Goal: Use online tool/utility: Use online tool/utility

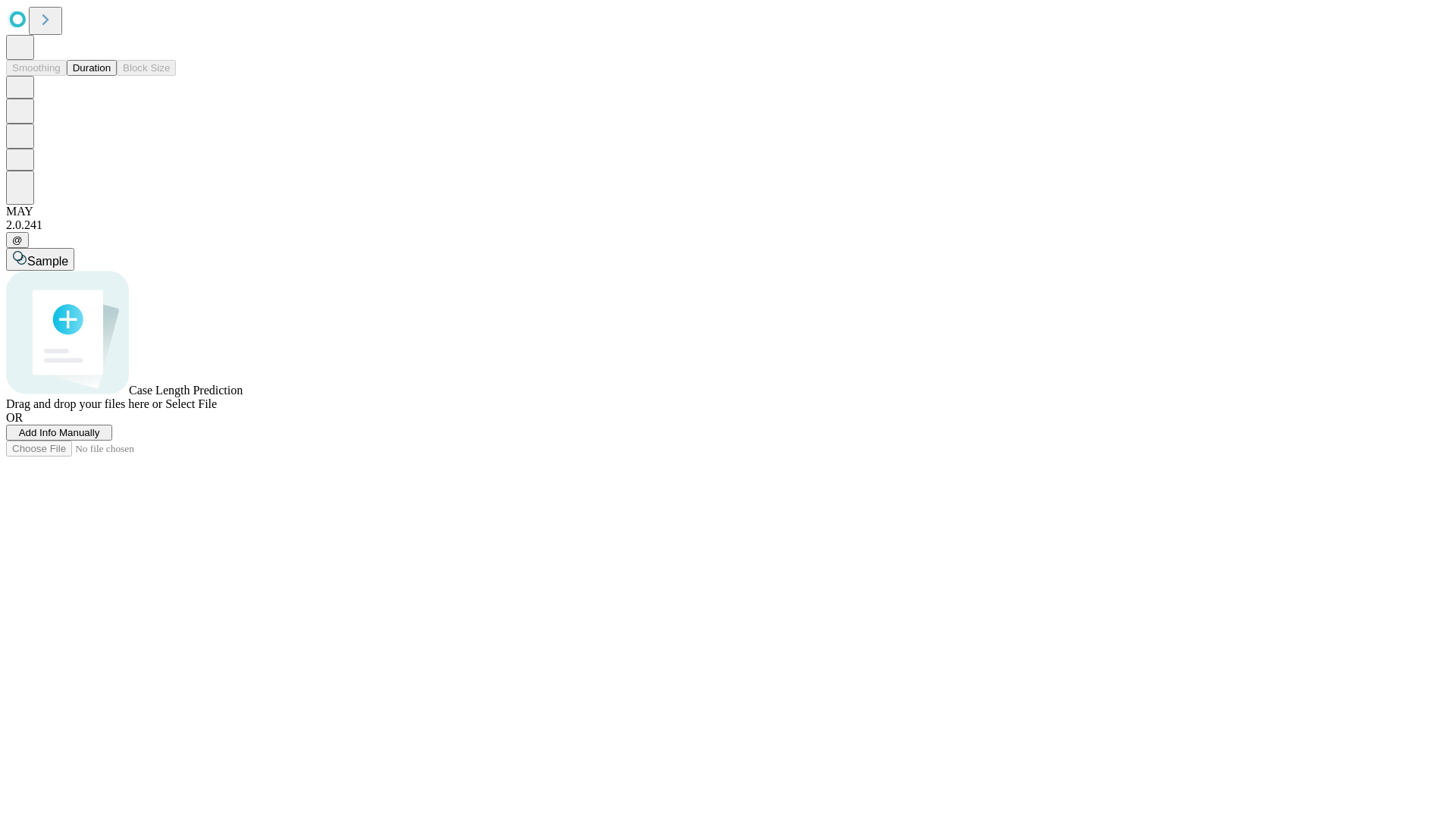
click at [111, 75] on button "Duration" at bounding box center [92, 68] width 50 height 16
click at [100, 439] on span "Add Info Manually" at bounding box center [59, 433] width 81 height 11
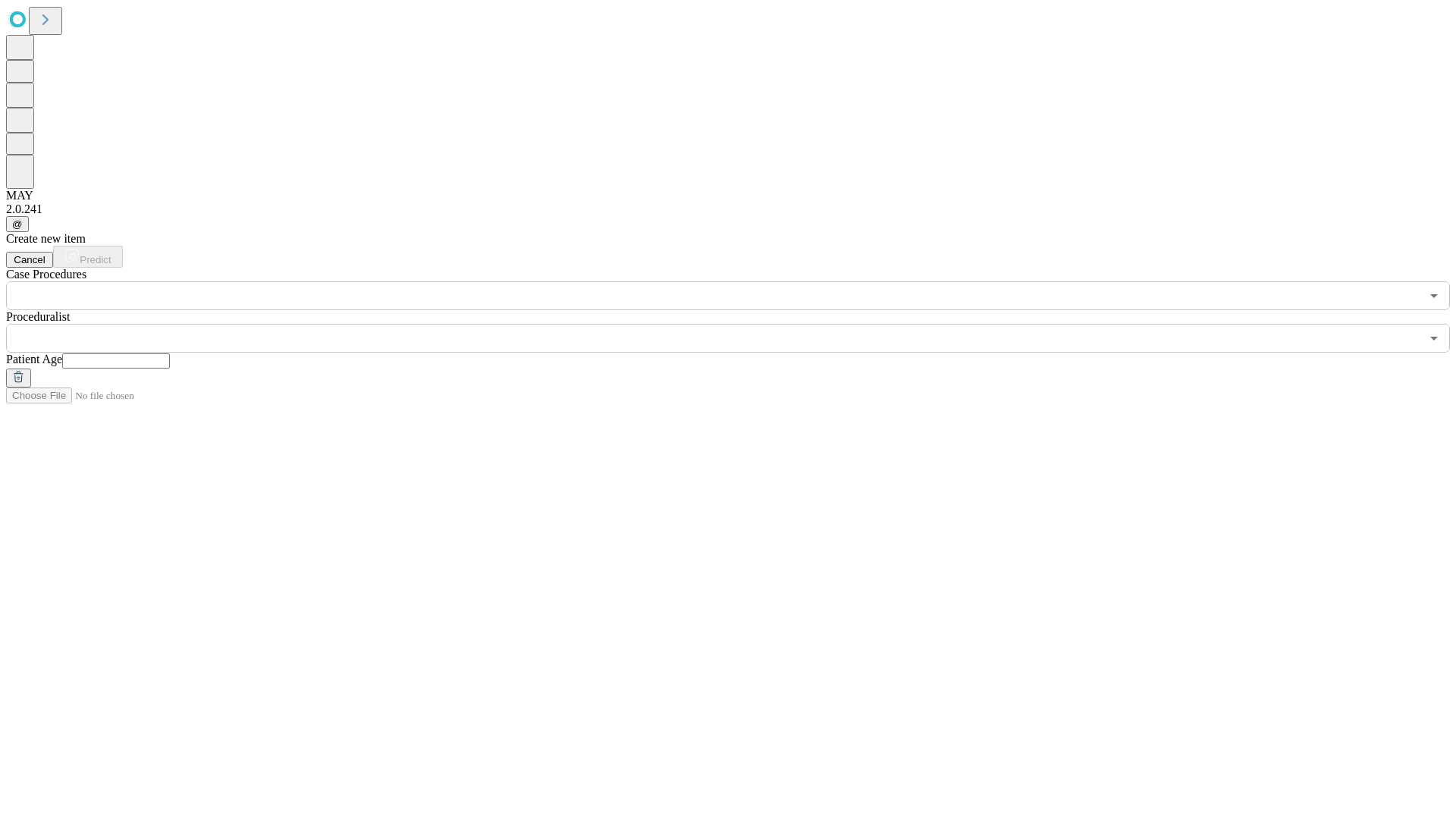
click at [170, 354] on input "text" at bounding box center [116, 361] width 108 height 15
type input "**"
click at [739, 324] on input "text" at bounding box center [713, 338] width 1415 height 29
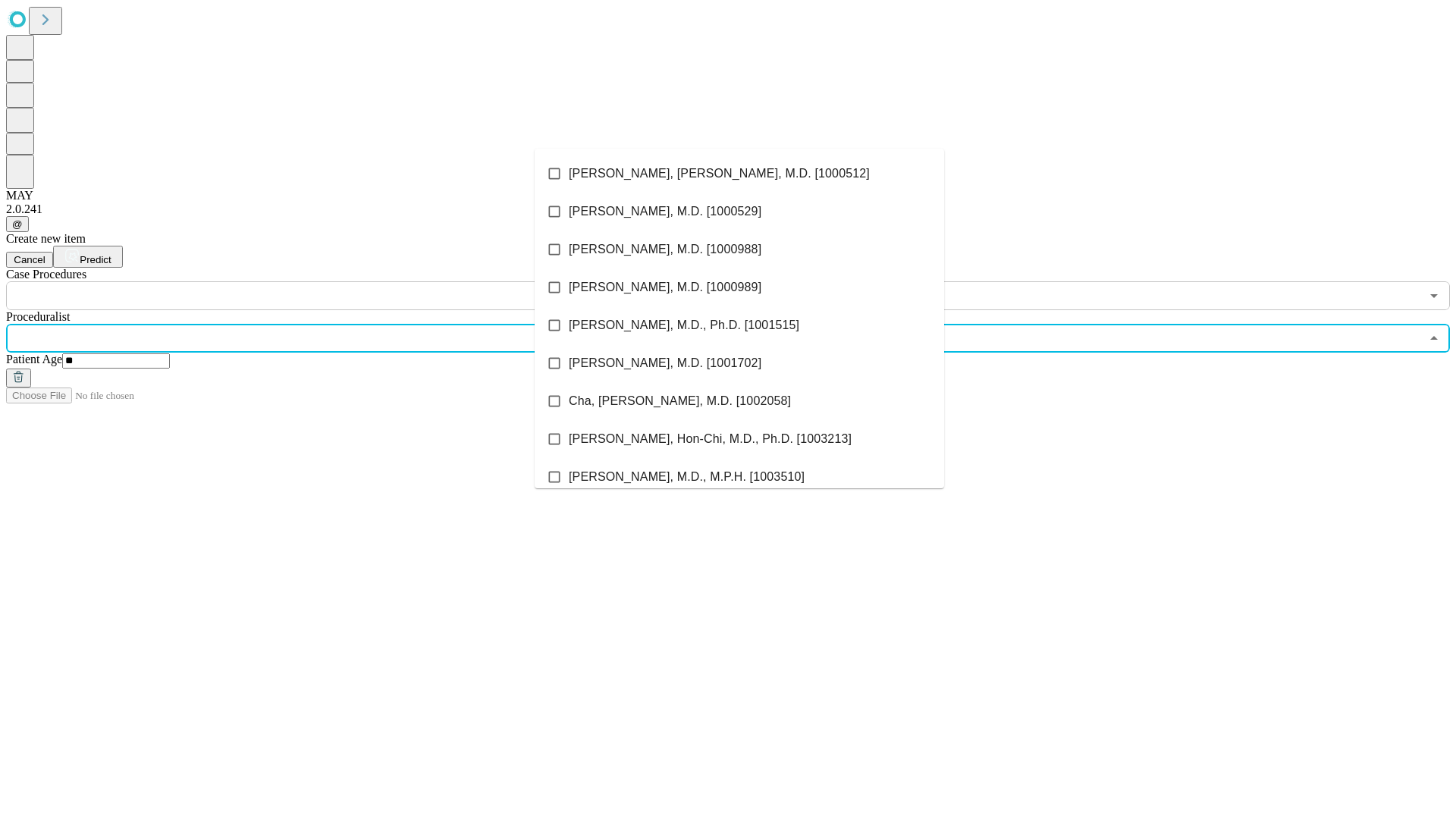
click at [740, 174] on li "[PERSON_NAME], [PERSON_NAME], M.D. [1000512]" at bounding box center [739, 174] width 409 height 38
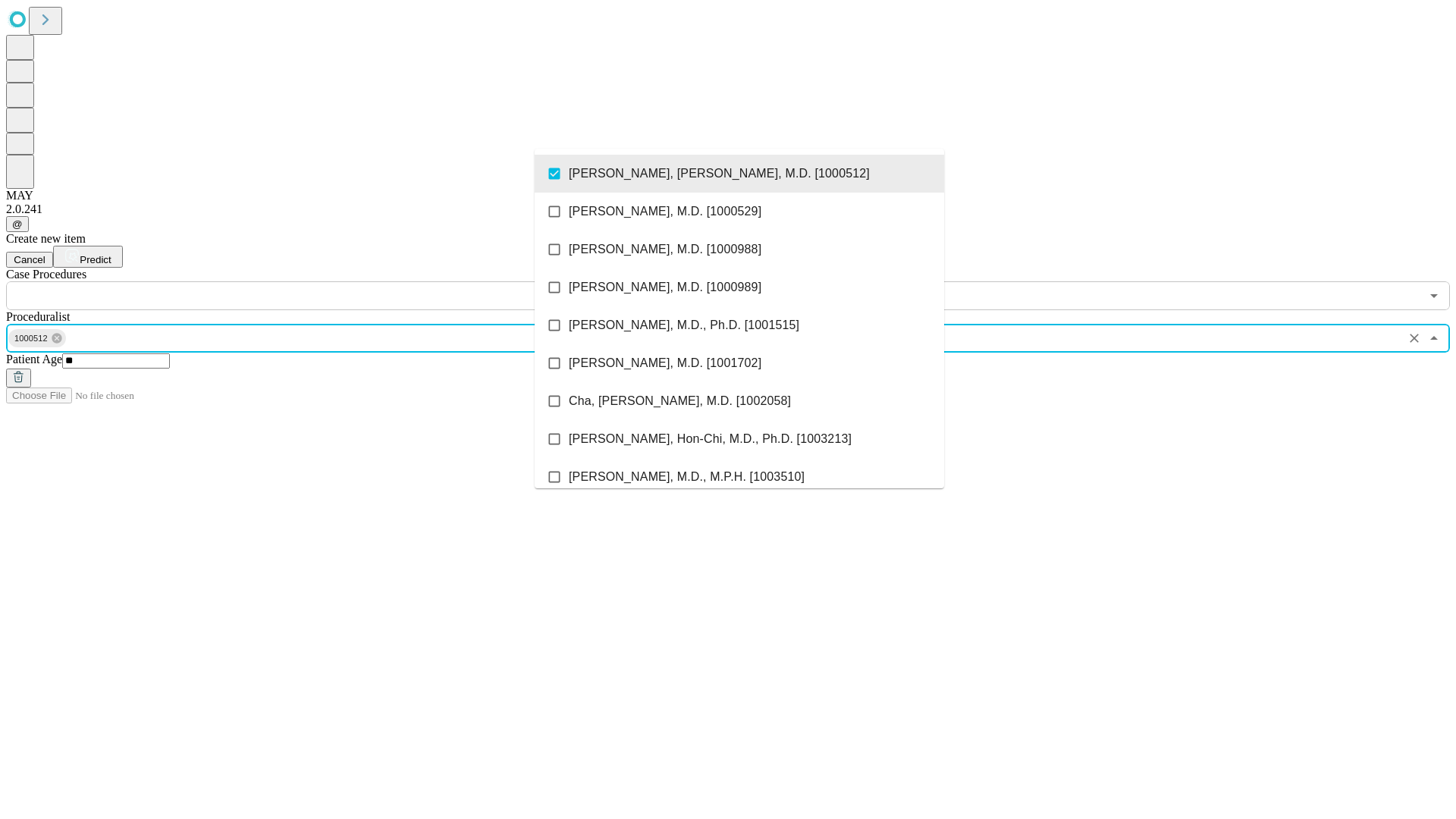
click at [318, 281] on input "text" at bounding box center [713, 295] width 1415 height 29
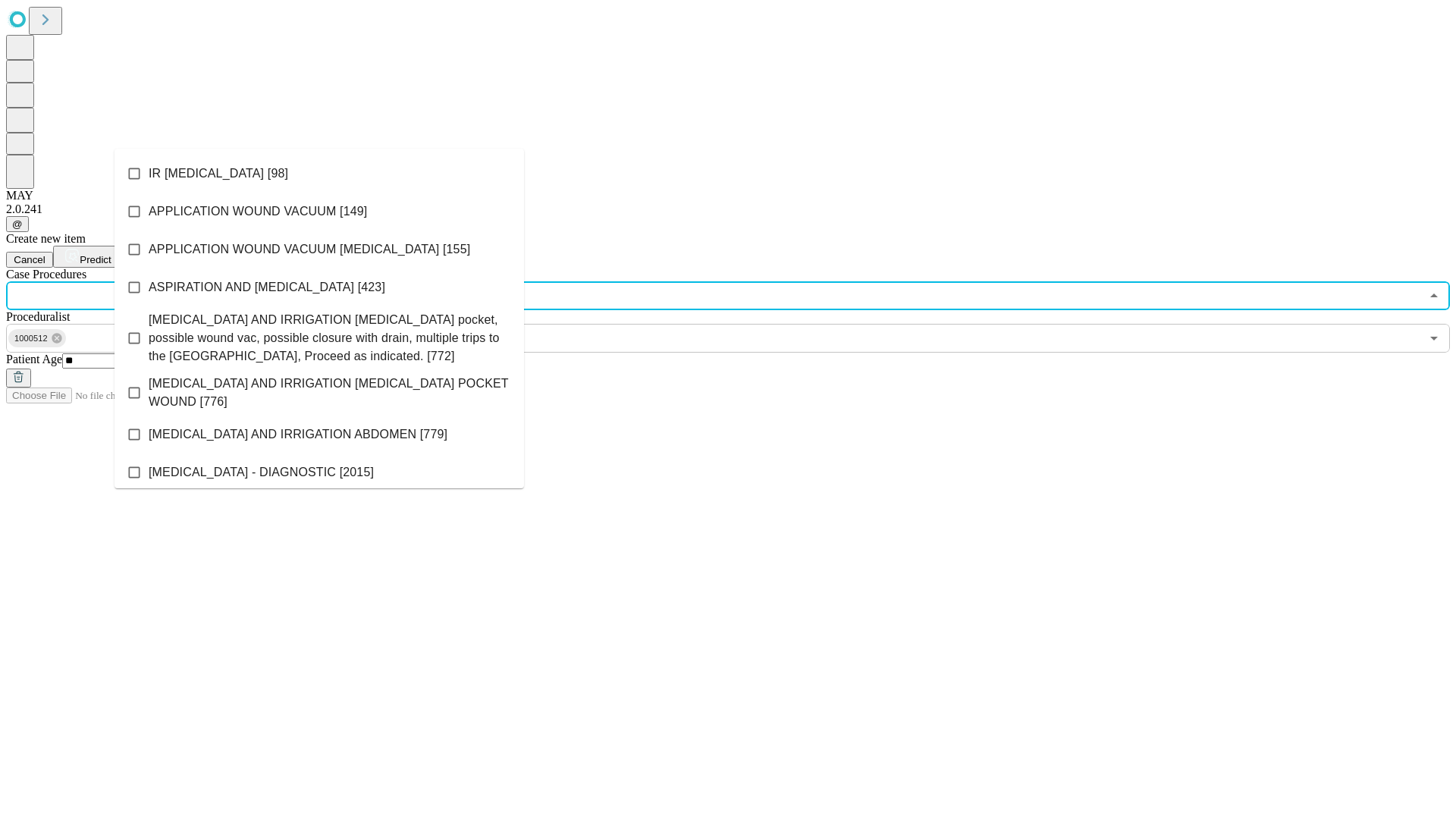
click at [319, 174] on li "IR [MEDICAL_DATA] [98]" at bounding box center [319, 174] width 409 height 38
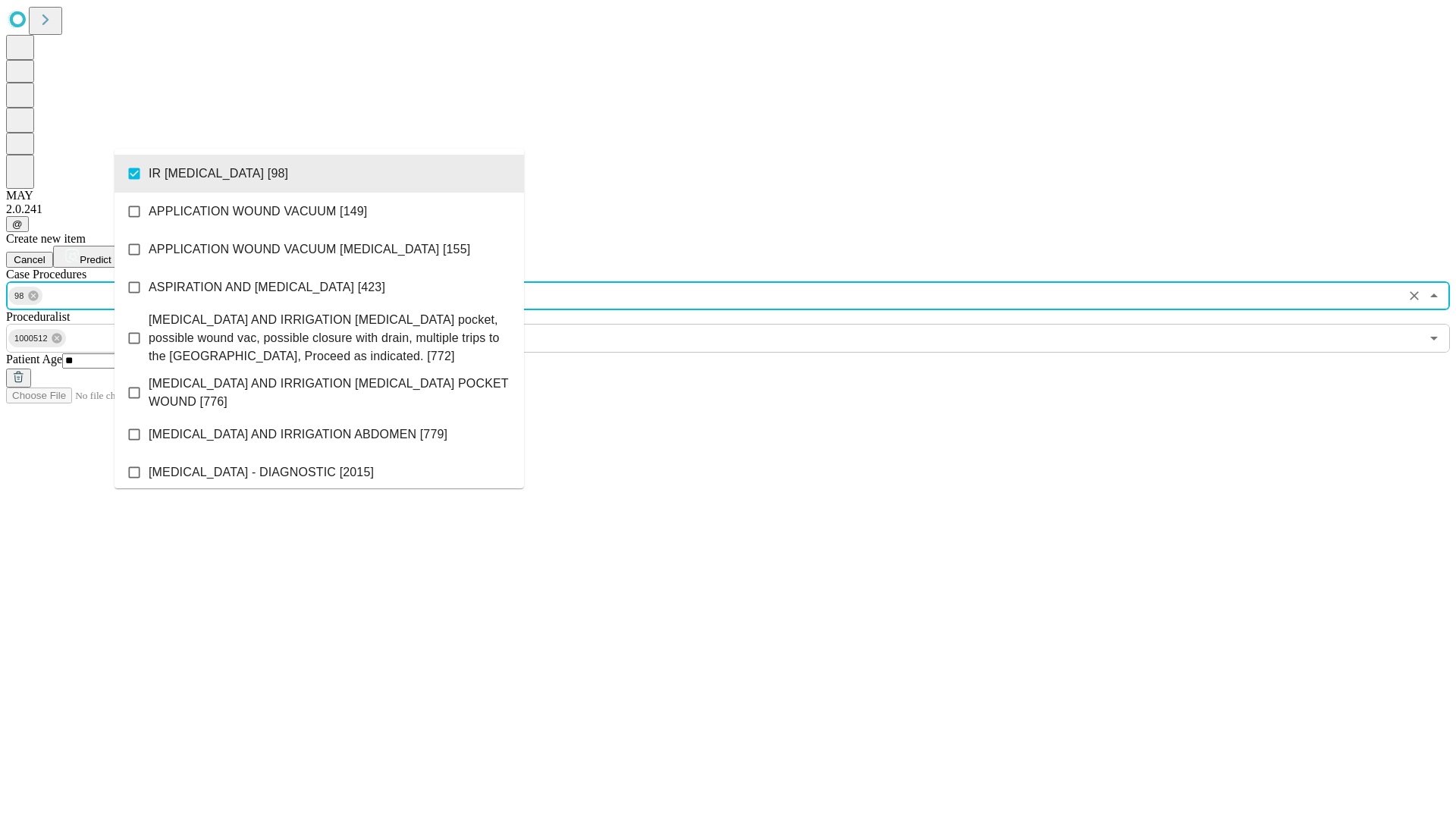
click at [111, 254] on span "Predict" at bounding box center [95, 260] width 32 height 11
